Goal: Navigation & Orientation: Find specific page/section

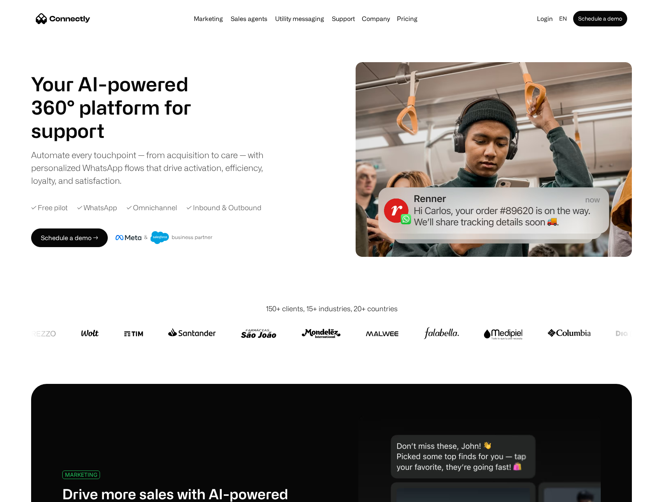
scroll to position [4, 0]
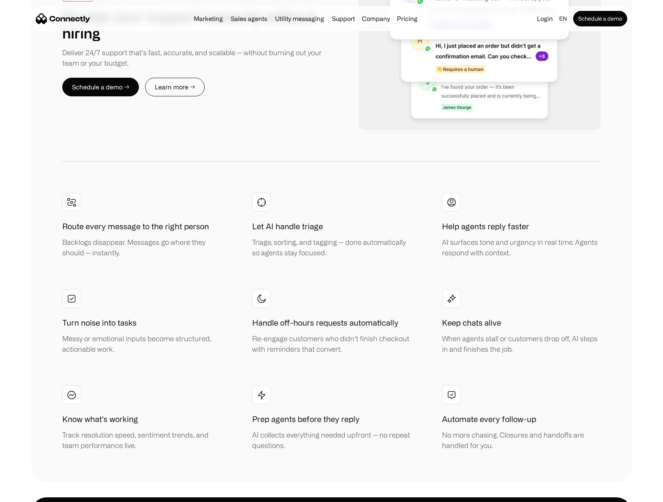
scroll to position [1572, 0]
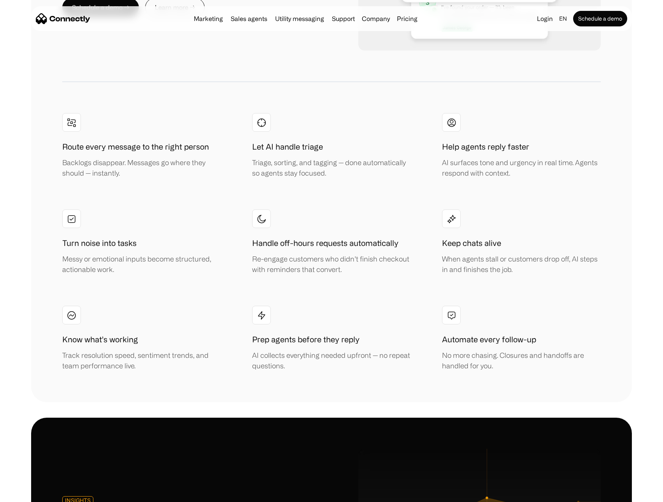
click at [406, 22] on div "Marketing Sales agents Utility messaging Support Company About us Careers Conta…" at bounding box center [306, 18] width 230 height 11
click at [406, 20] on link "Pricing" at bounding box center [407, 19] width 27 height 6
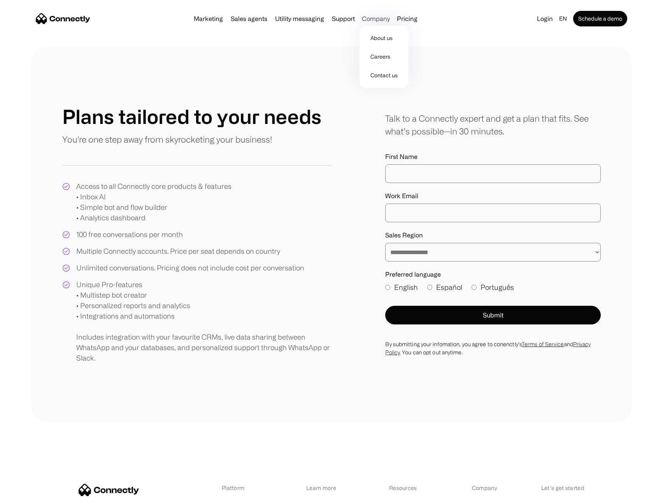
click at [362, 23] on div "Company" at bounding box center [376, 18] width 28 height 11
click at [371, 35] on link "About us" at bounding box center [383, 38] width 43 height 19
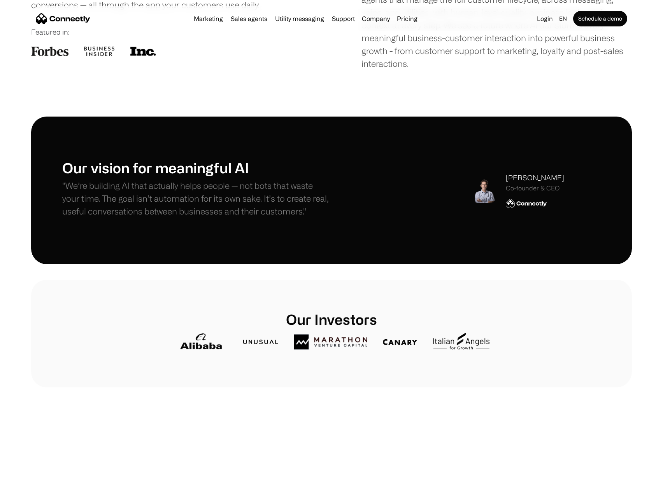
scroll to position [112, 0]
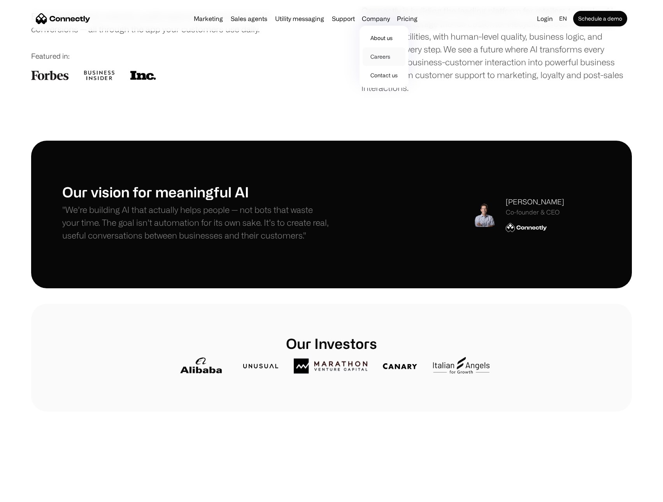
click at [376, 58] on link "Careers" at bounding box center [383, 56] width 43 height 19
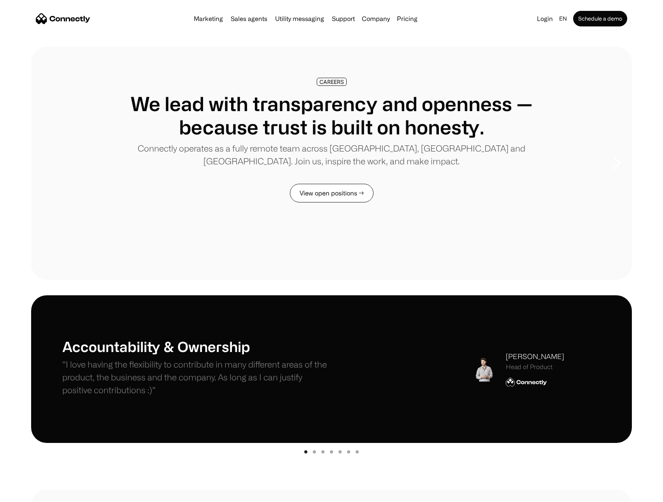
click at [356, 186] on link "View open positions →" at bounding box center [332, 193] width 84 height 19
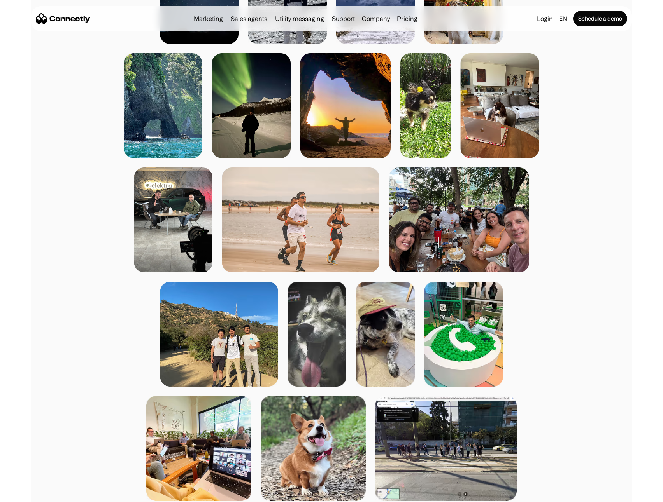
scroll to position [659, 0]
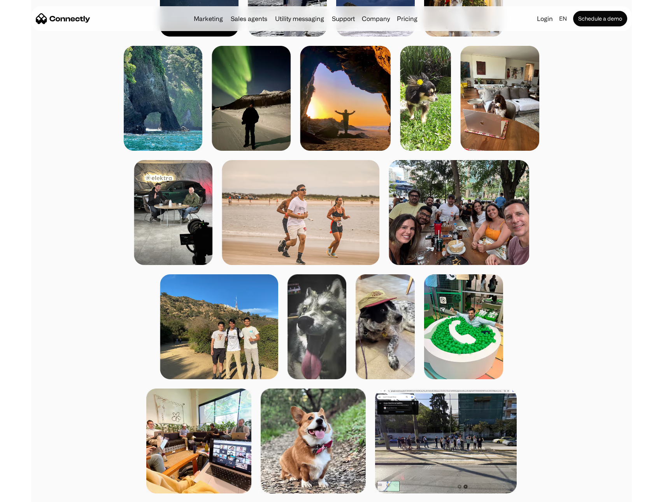
click at [350, 238] on img at bounding box center [301, 212] width 158 height 105
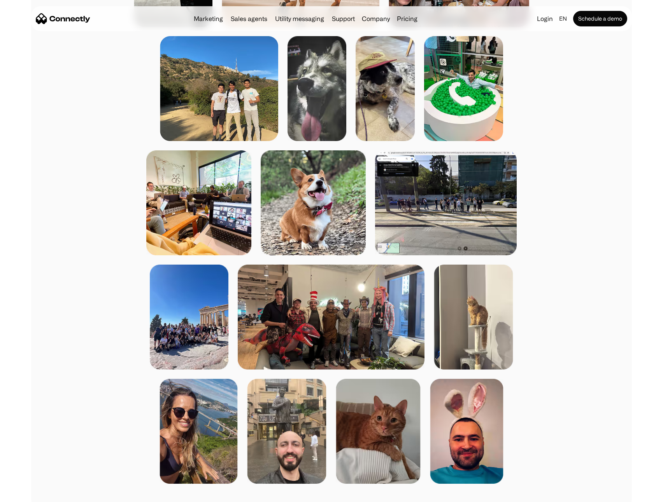
scroll to position [896, 0]
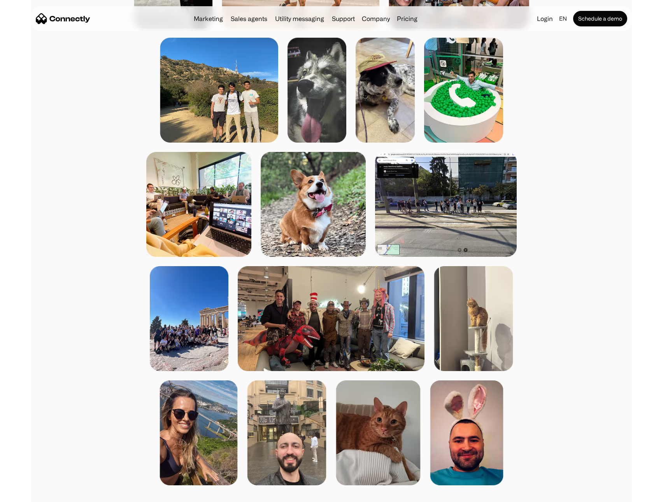
click at [384, 124] on img at bounding box center [384, 90] width 59 height 105
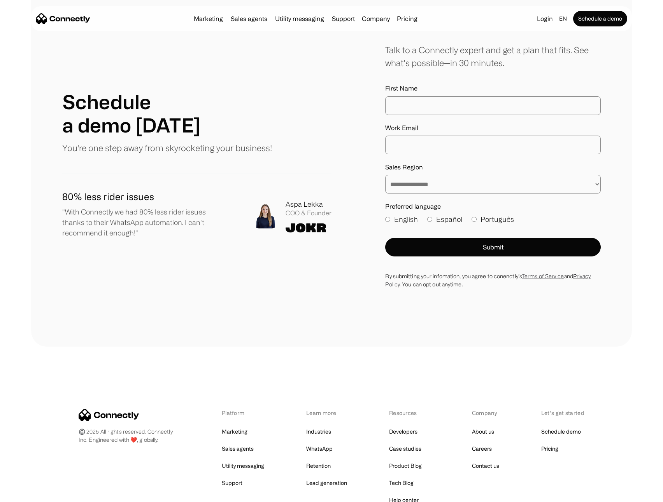
scroll to position [1879, 0]
